Goal: Navigation & Orientation: Understand site structure

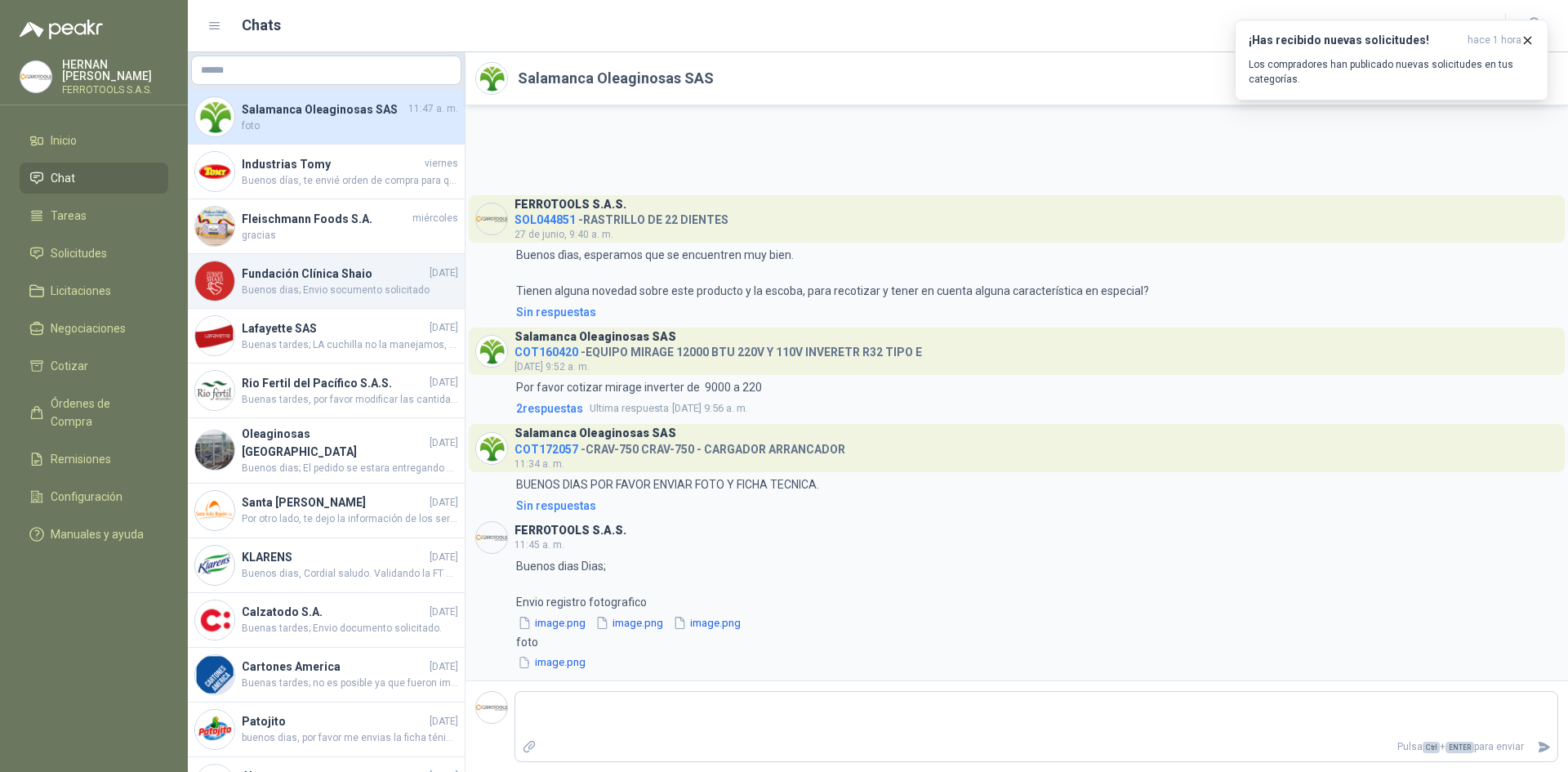
click at [368, 277] on h4 "Fundación Clínica Shaio" at bounding box center [334, 273] width 185 height 18
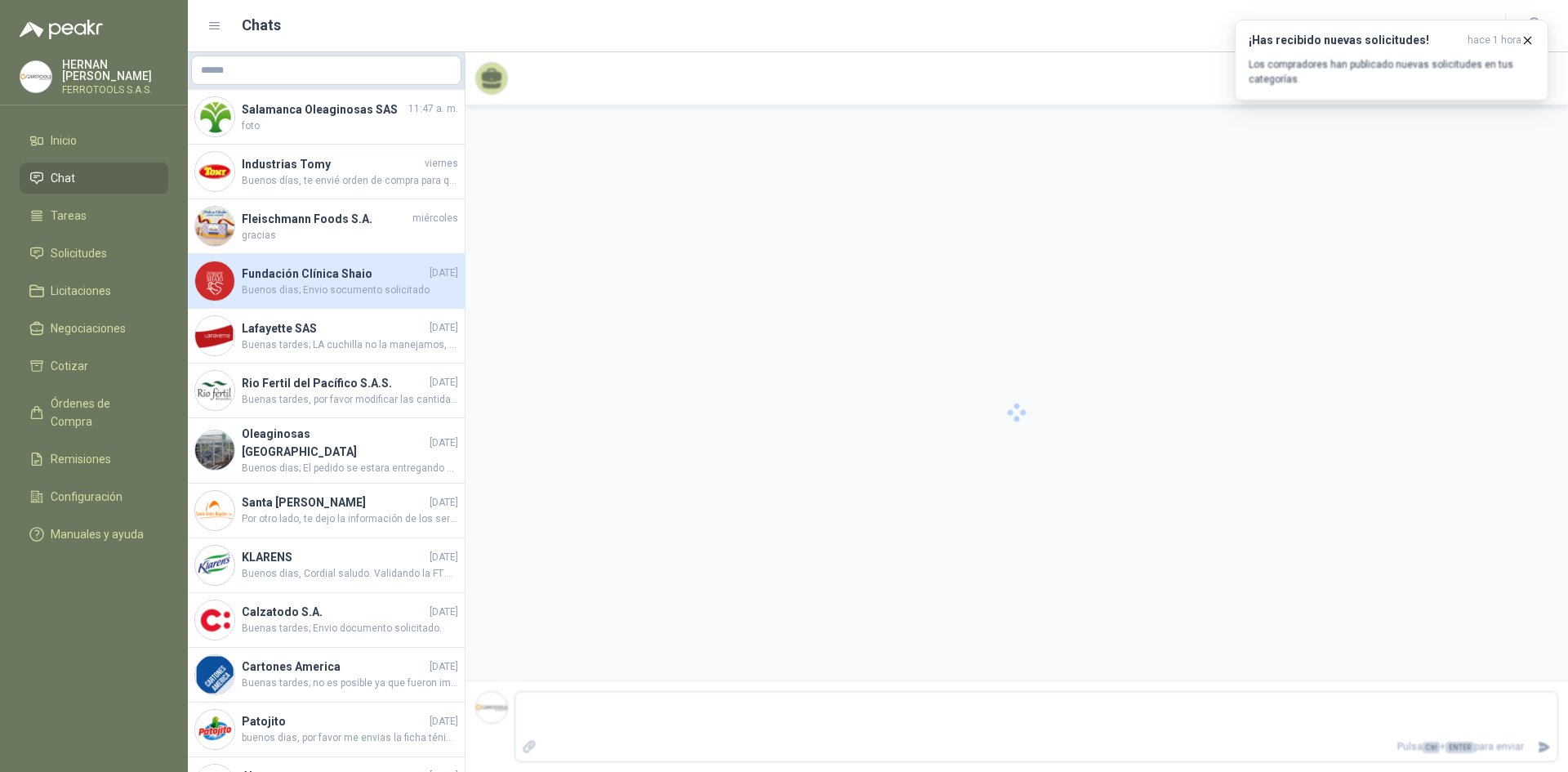
scroll to position [146, 0]
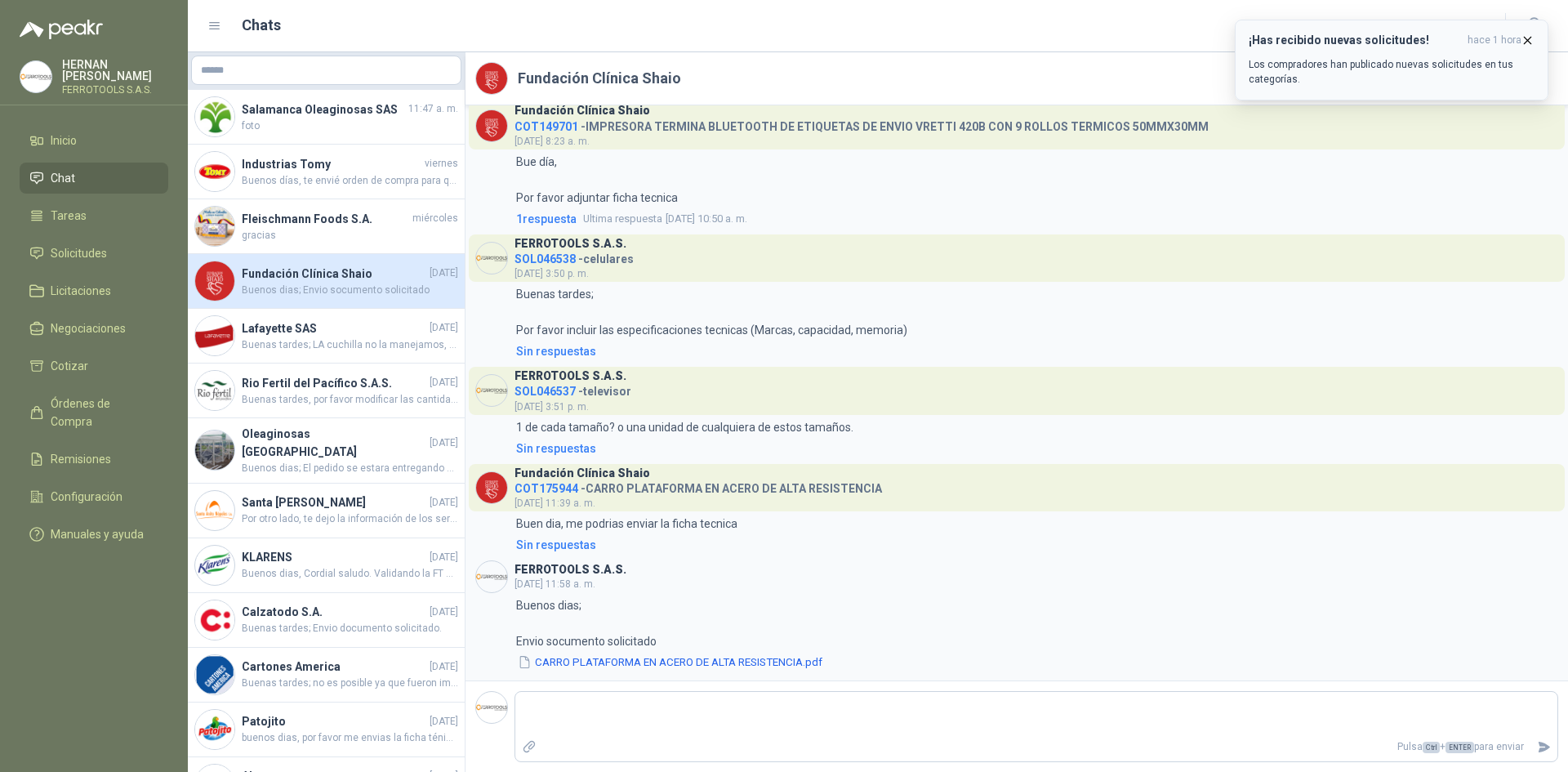
click at [1522, 40] on icon "button" at bounding box center [1527, 40] width 14 height 14
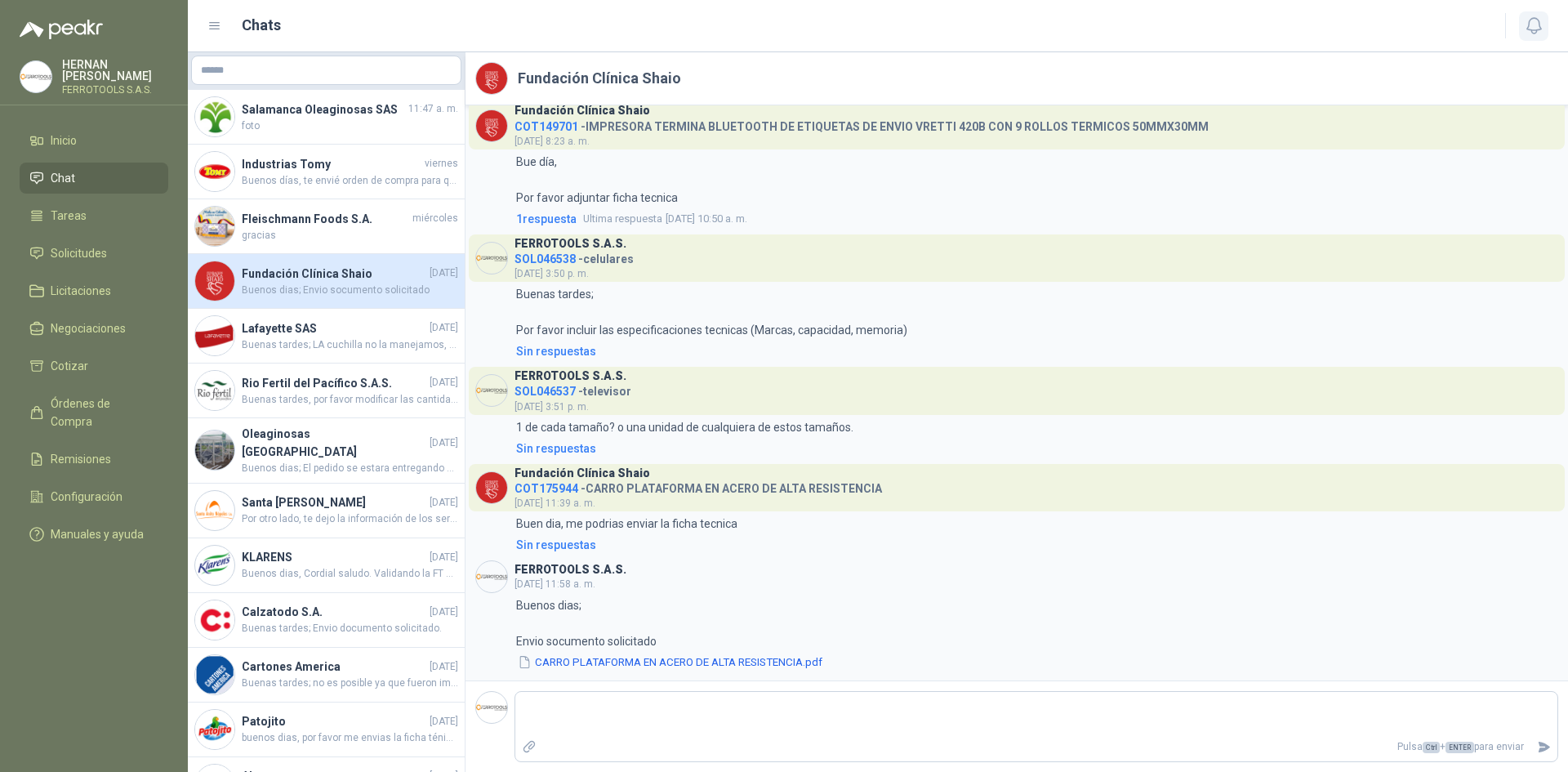
click at [1530, 27] on icon "button" at bounding box center [1534, 25] width 21 height 21
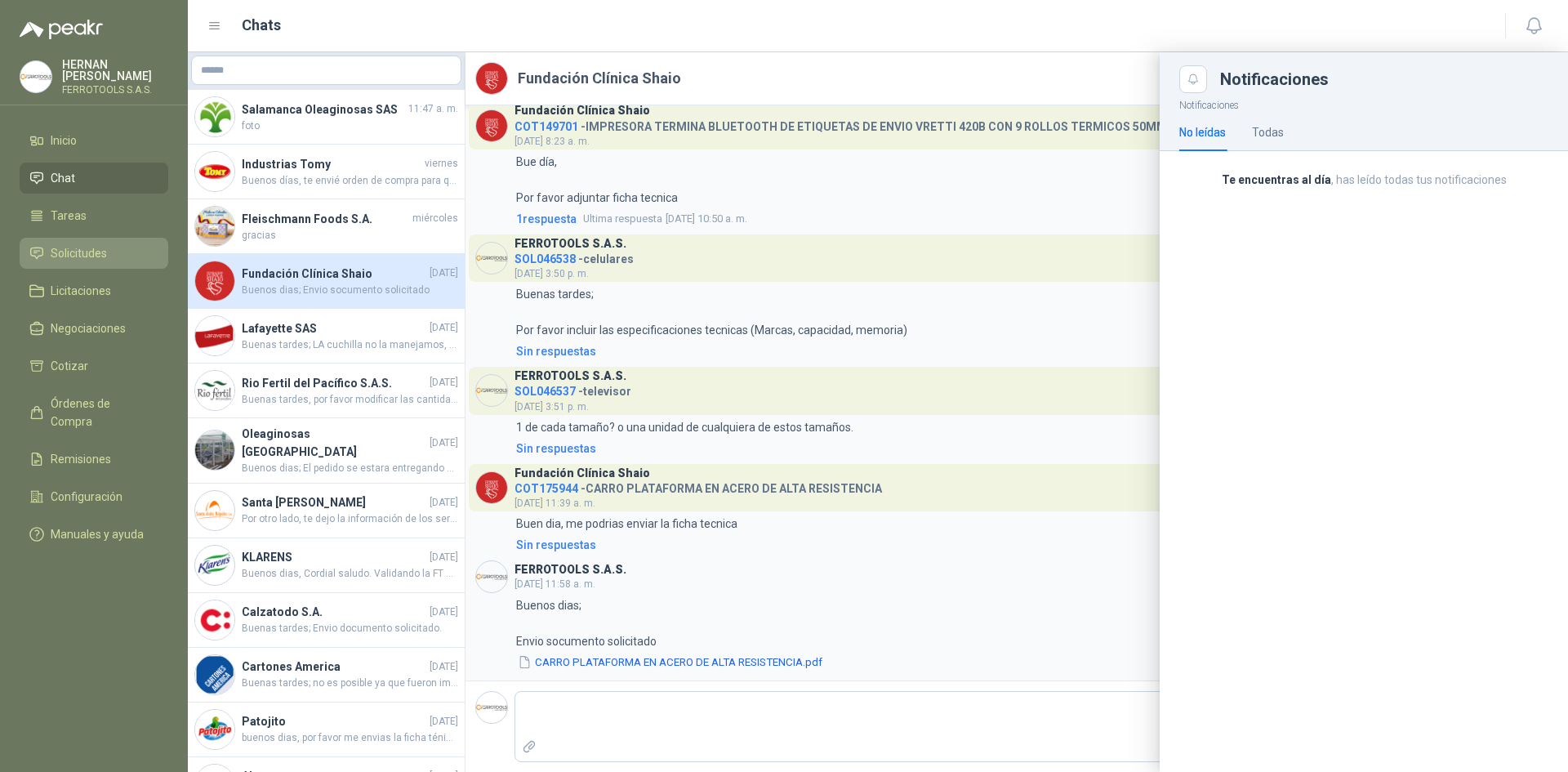
click at [107, 247] on li "Solicitudes" at bounding box center [93, 253] width 129 height 18
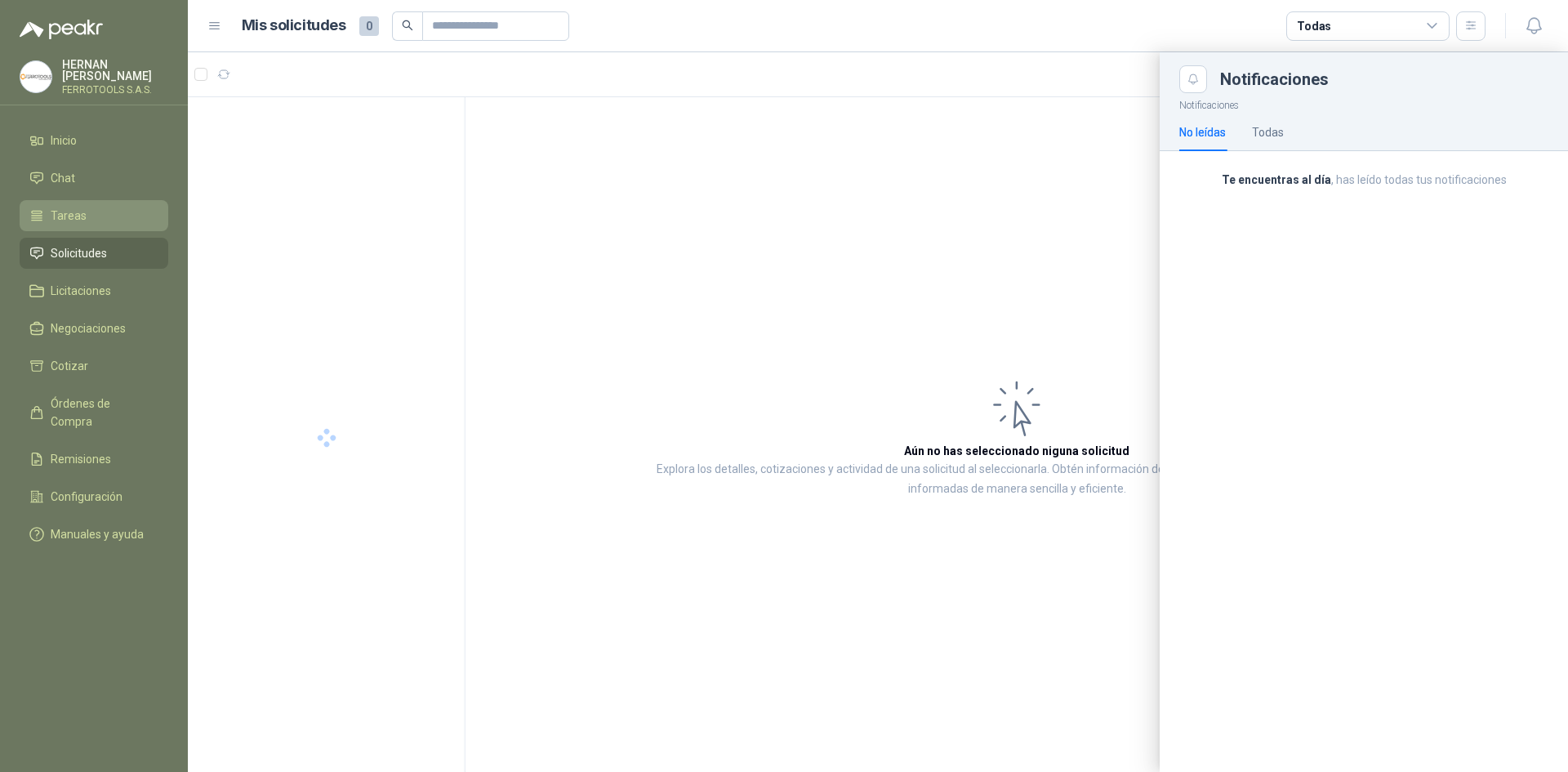
click at [108, 217] on li "Tareas" at bounding box center [93, 215] width 129 height 18
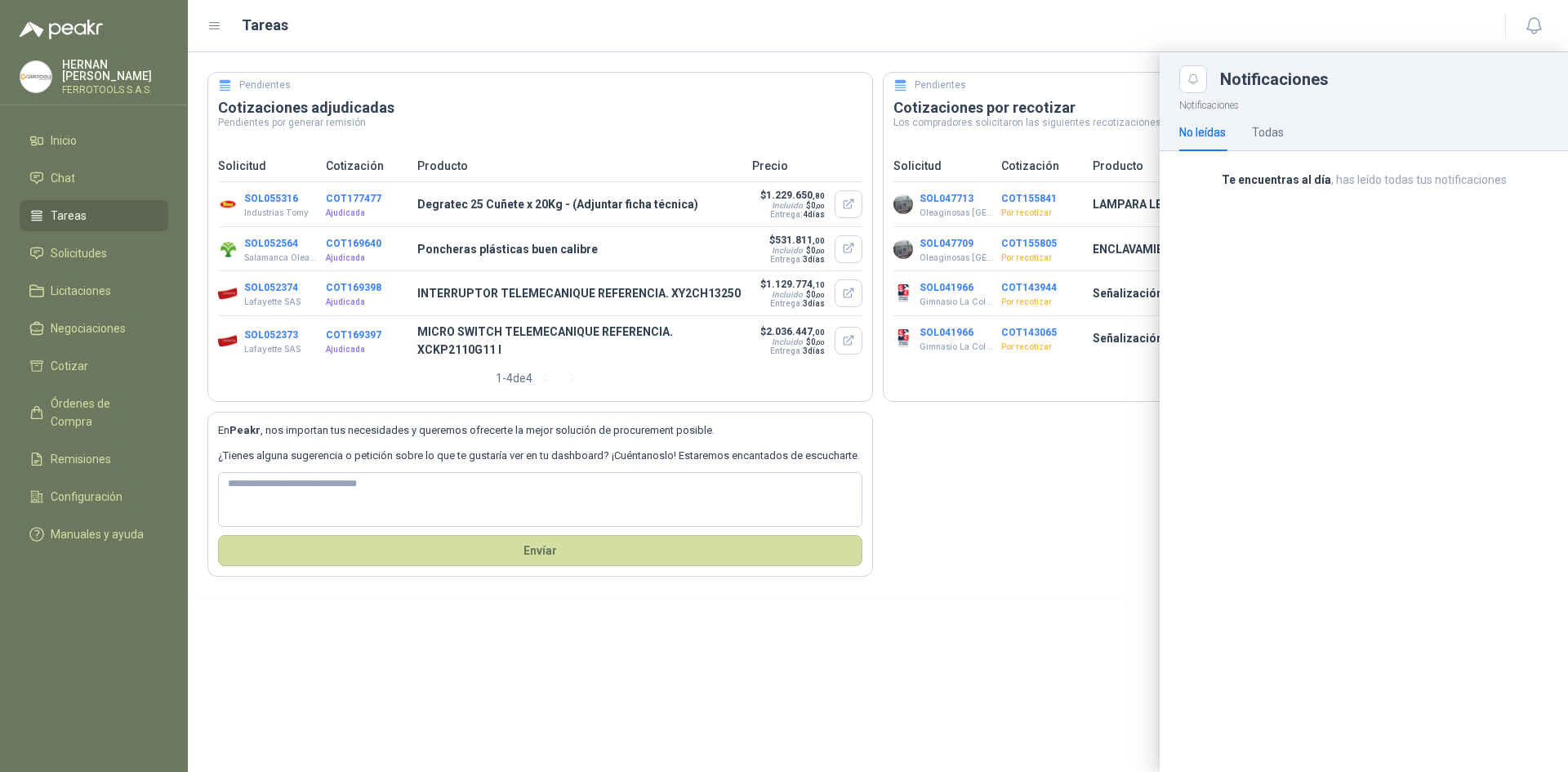
click at [1015, 497] on div at bounding box center [877, 411] width 1380 height 720
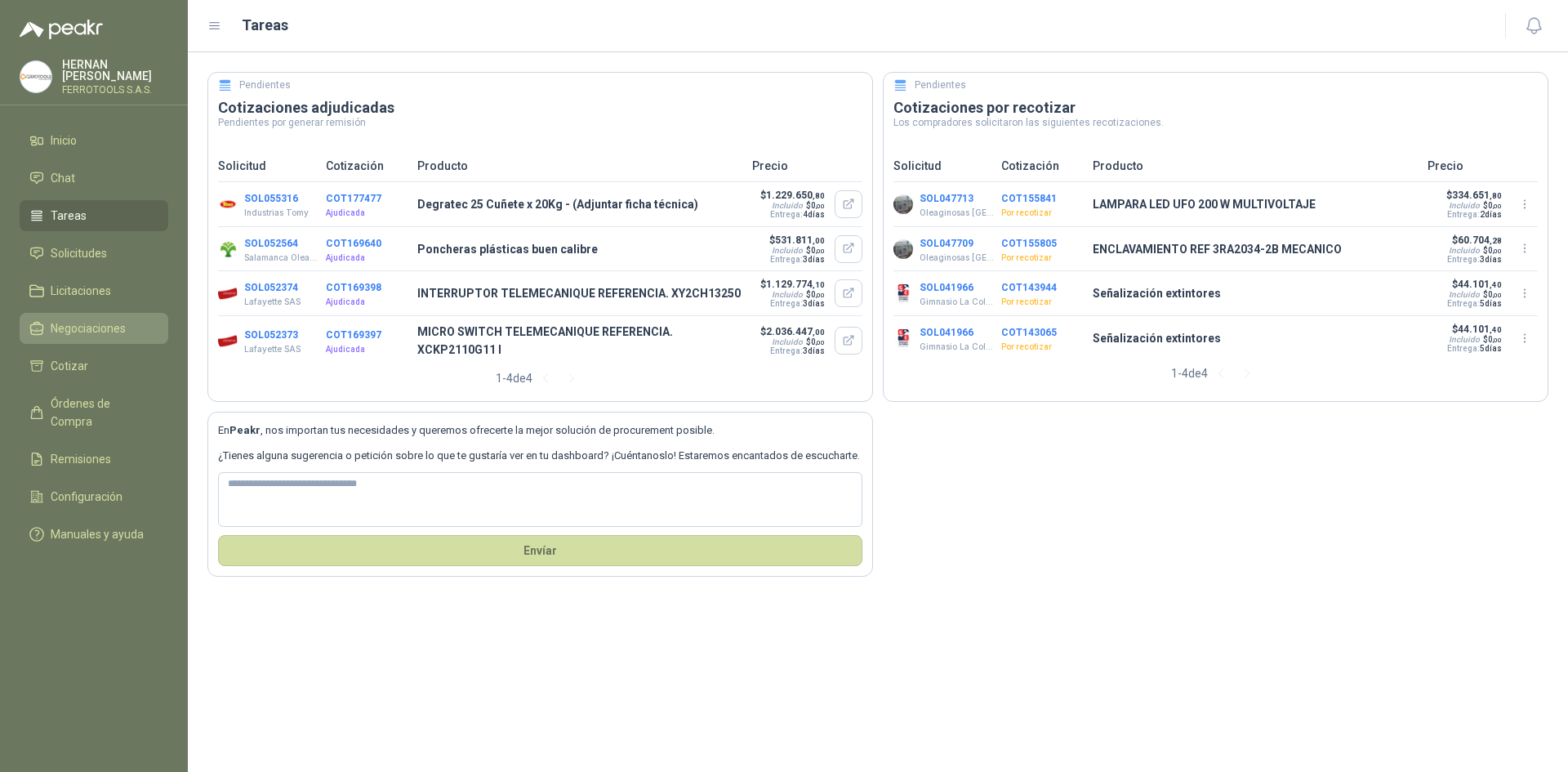
click at [104, 325] on span "Negociaciones" at bounding box center [89, 327] width 75 height 18
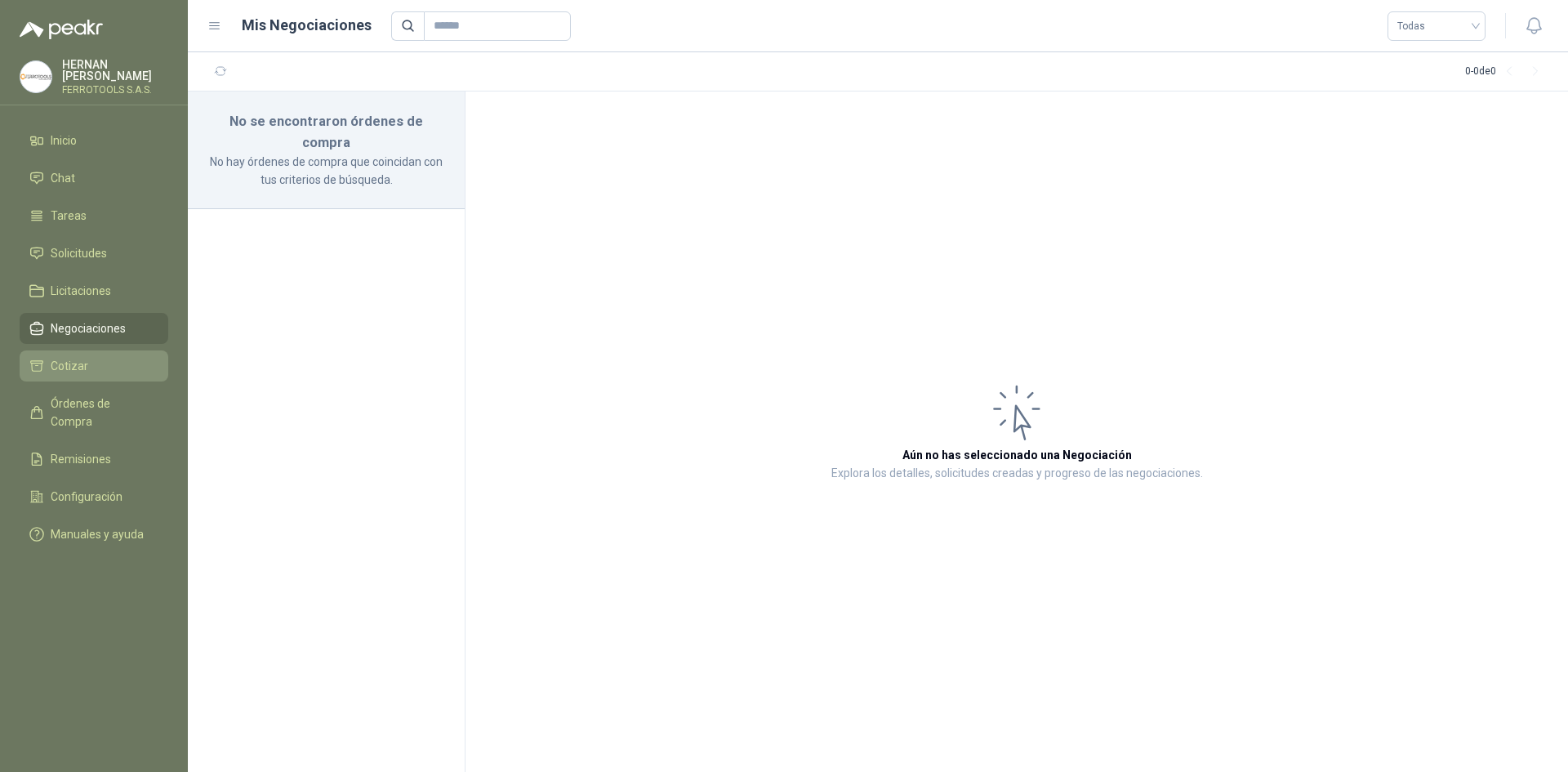
click at [98, 360] on li "Cotizar" at bounding box center [93, 365] width 129 height 18
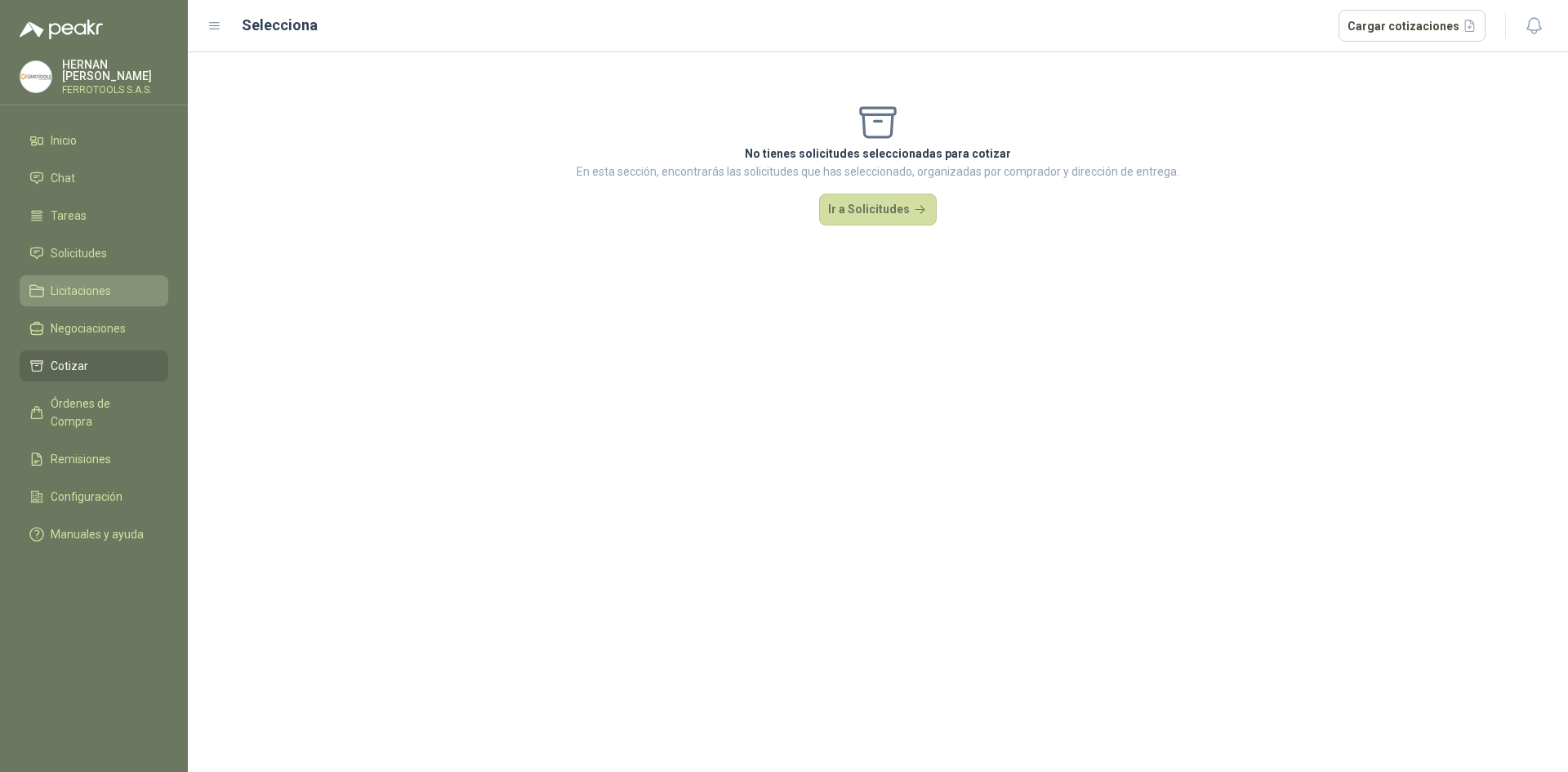
click at [116, 288] on li "Licitaciones" at bounding box center [93, 291] width 129 height 18
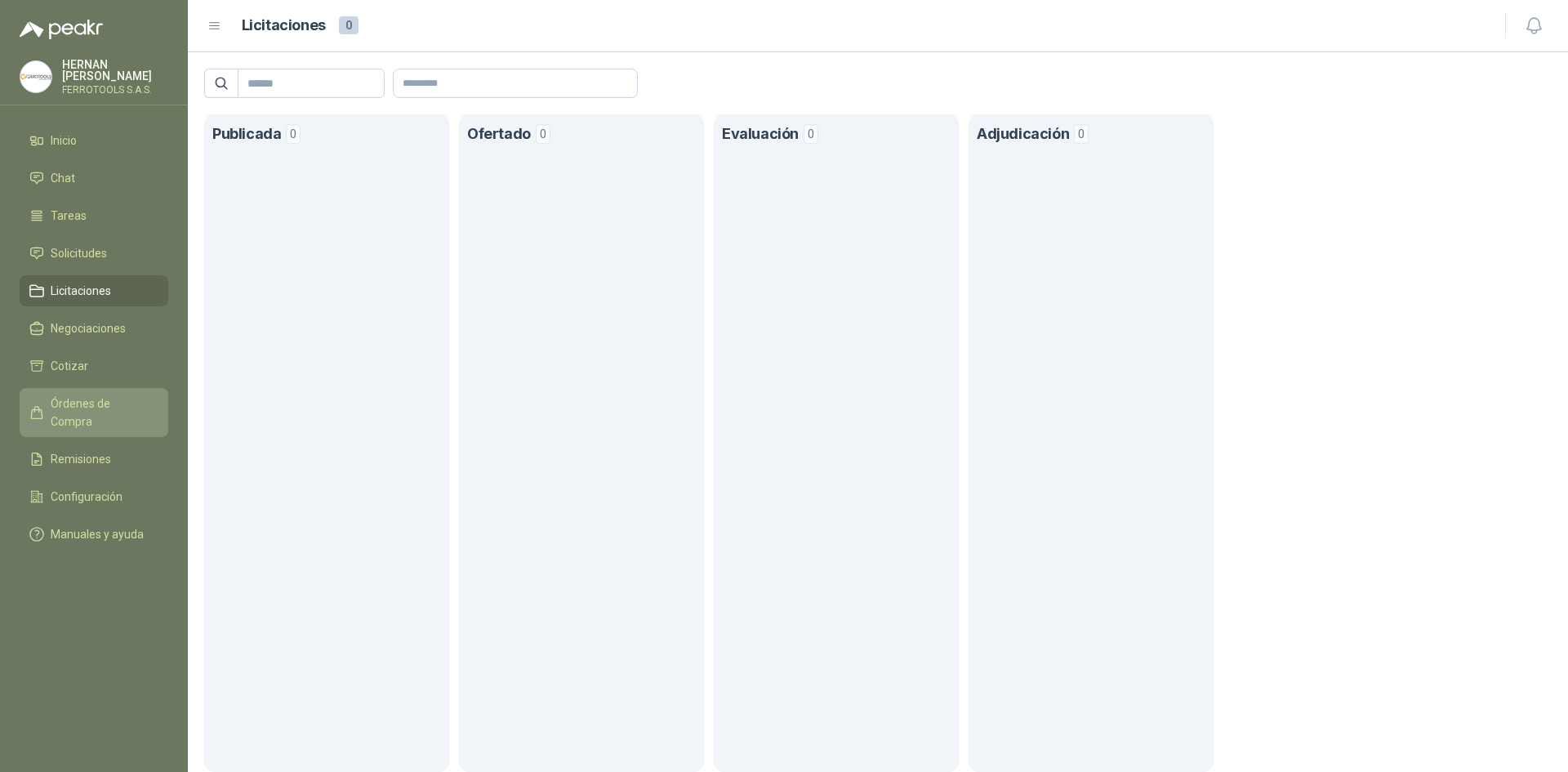
click at [125, 388] on link "Órdenes de Compra" at bounding box center [94, 412] width 149 height 49
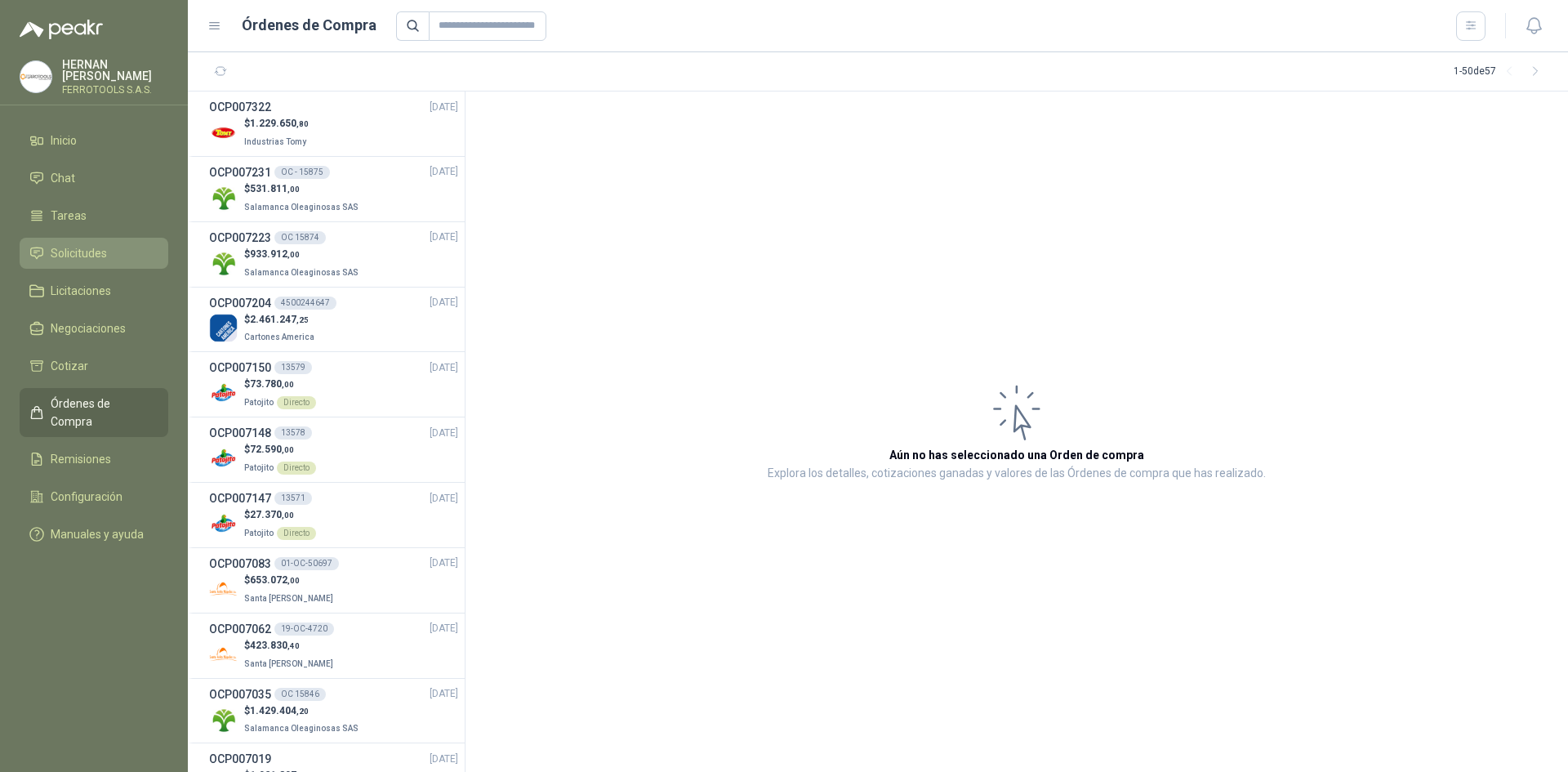
click at [129, 244] on li "Solicitudes" at bounding box center [93, 253] width 129 height 18
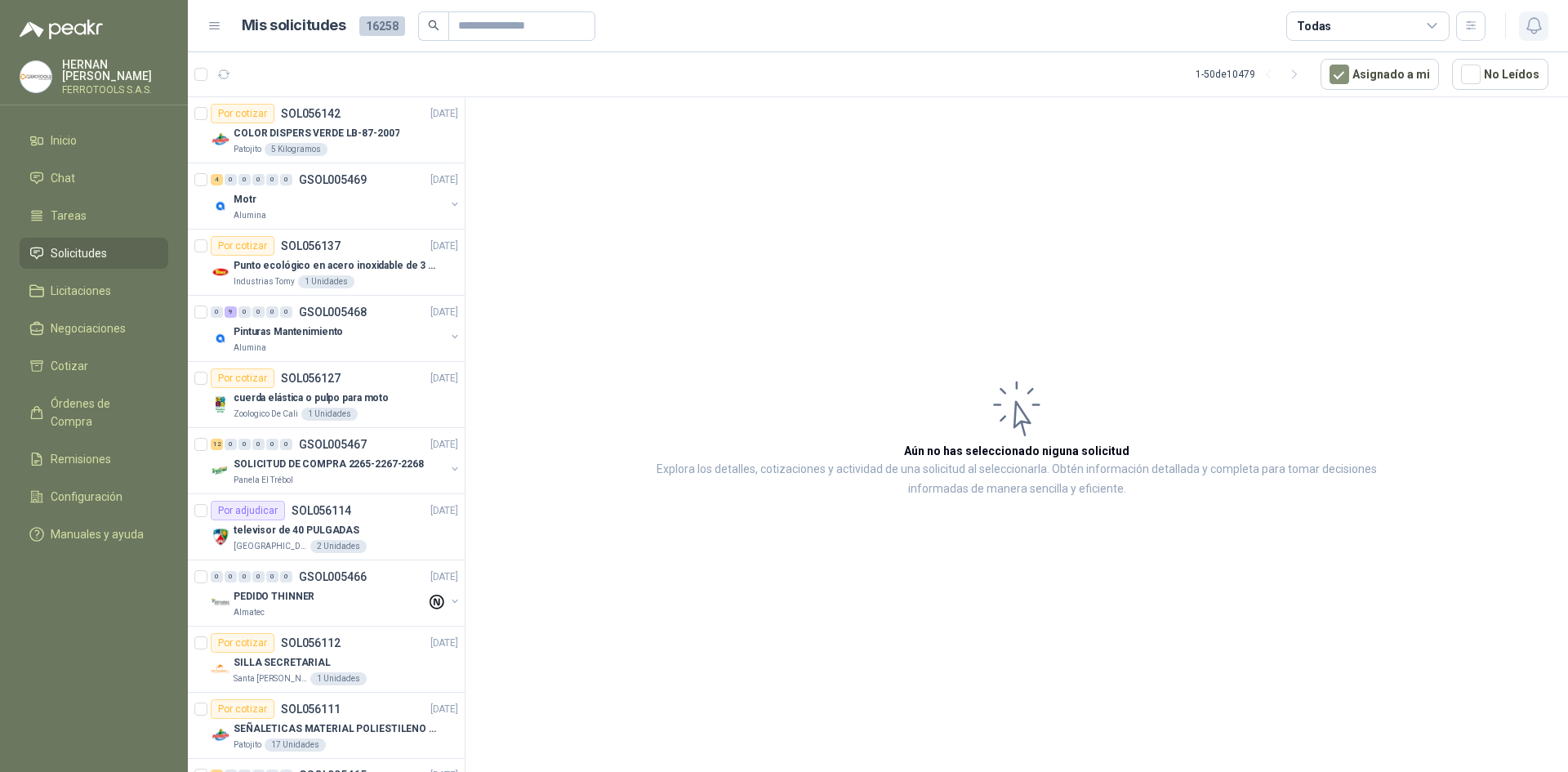
click at [1530, 37] on button "button" at bounding box center [1533, 25] width 29 height 29
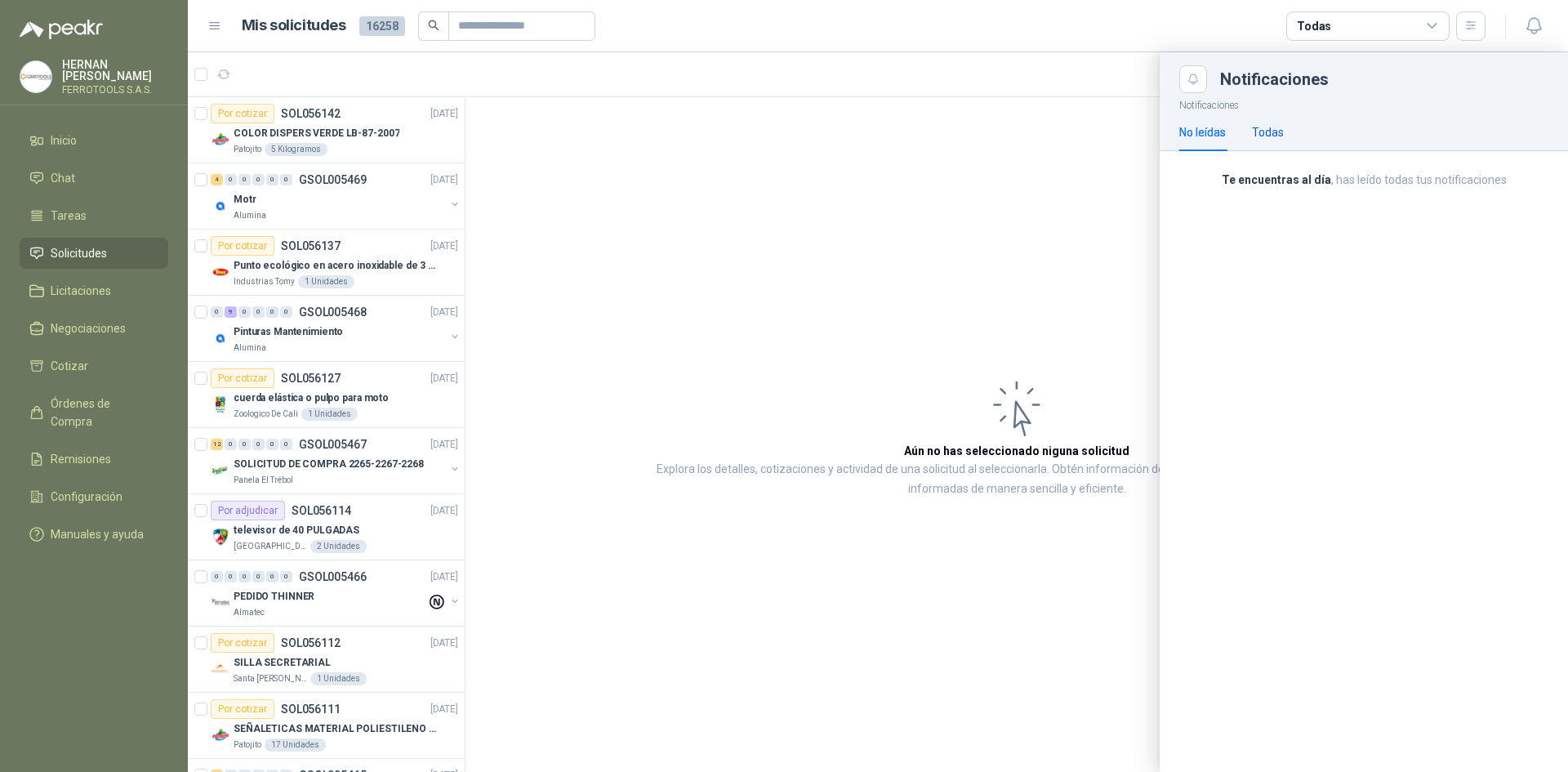
click at [1275, 131] on div "Todas" at bounding box center [1268, 132] width 32 height 18
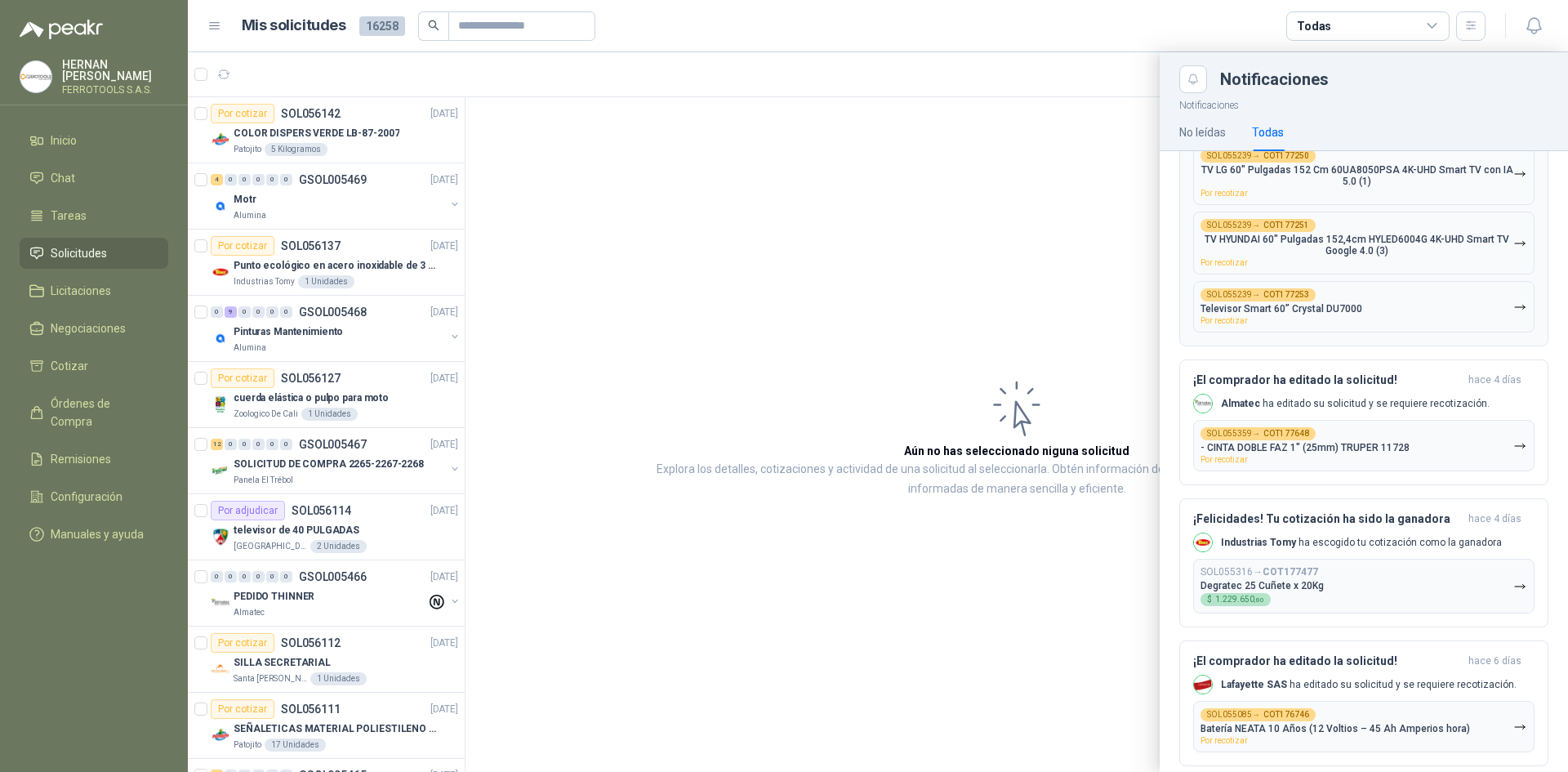
scroll to position [327, 0]
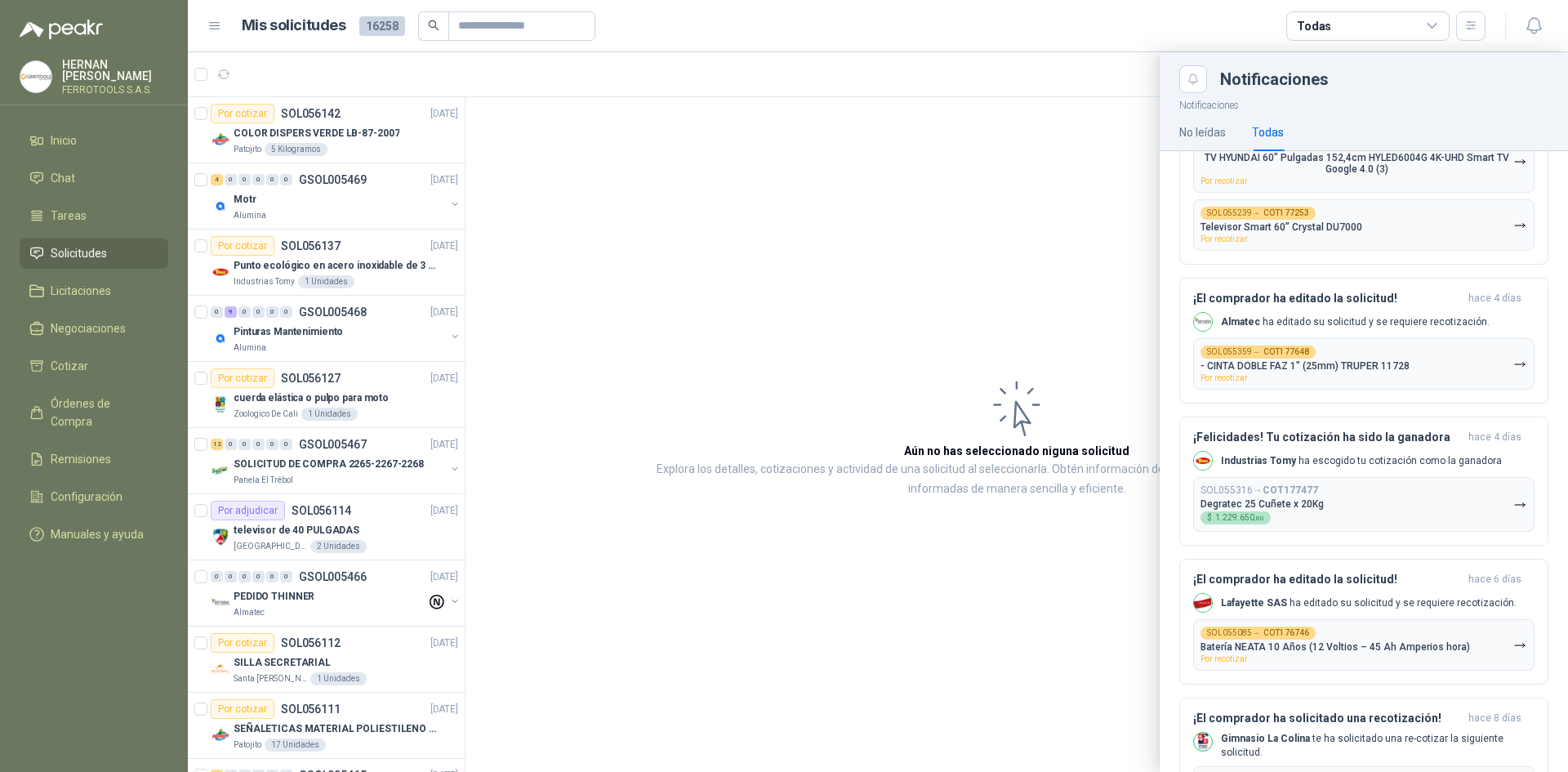
click at [945, 197] on div at bounding box center [877, 411] width 1380 height 720
